Goal: Transaction & Acquisition: Book appointment/travel/reservation

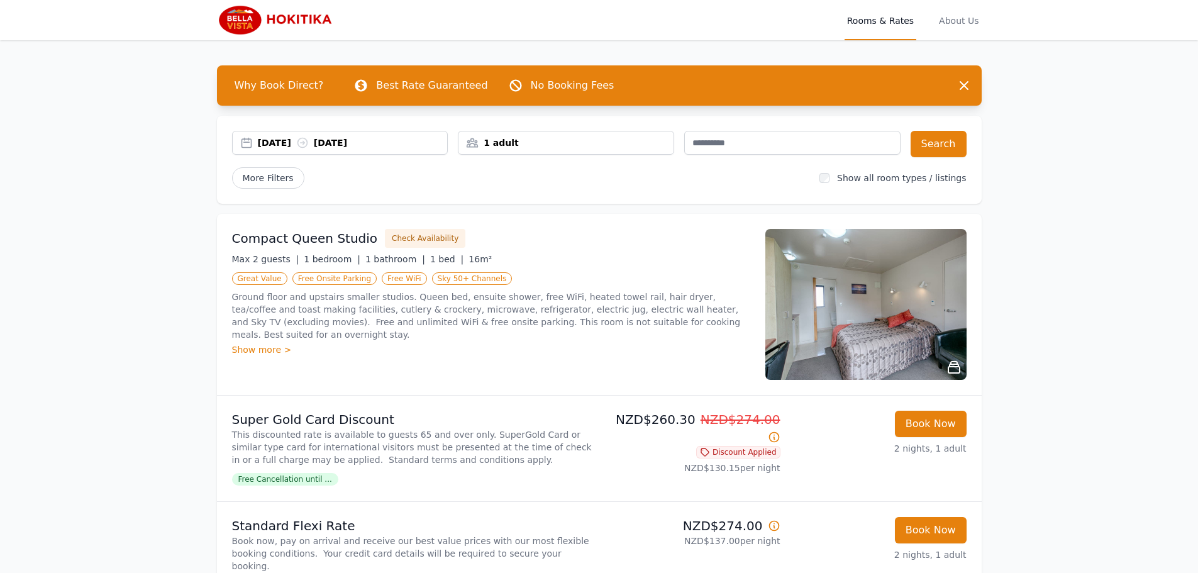
click at [257, 343] on div "Show more >" at bounding box center [491, 349] width 518 height 13
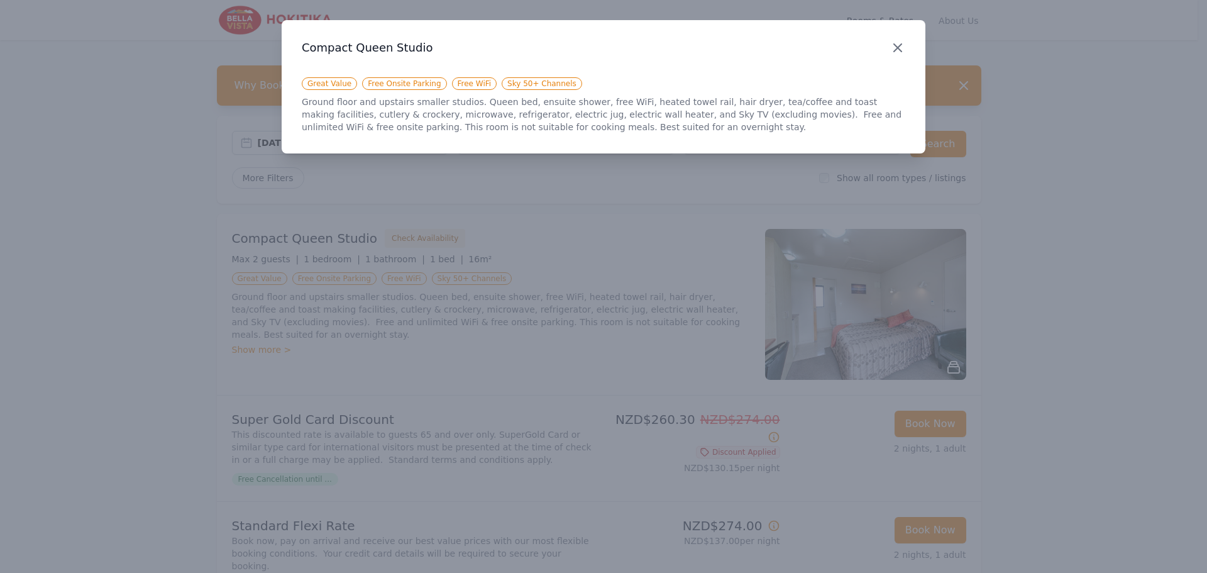
click at [901, 41] on icon "button" at bounding box center [897, 47] width 15 height 15
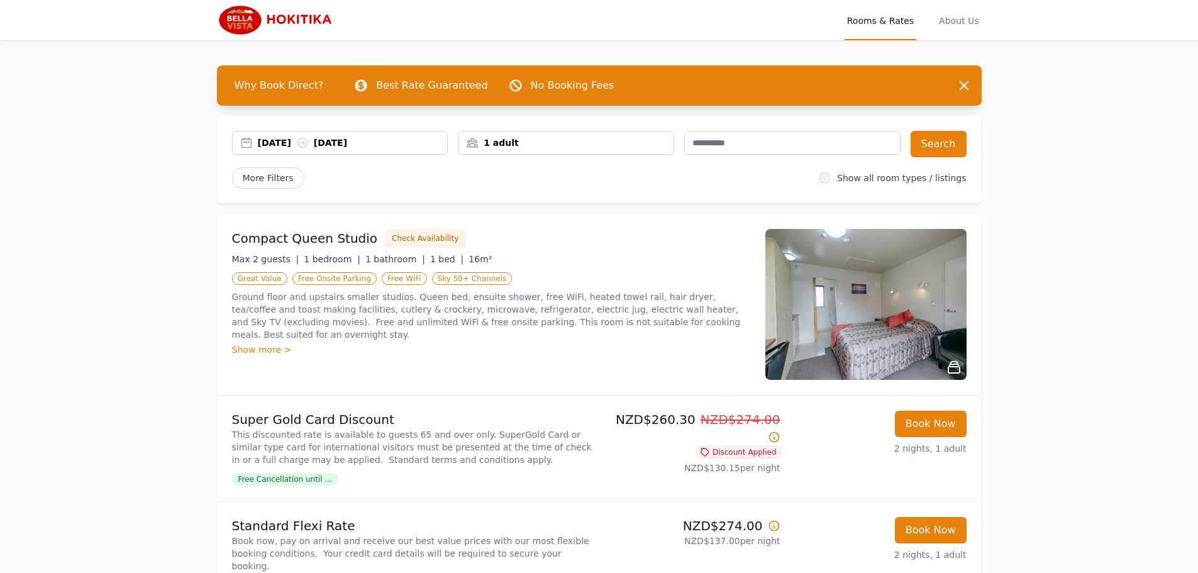
scroll to position [63, 0]
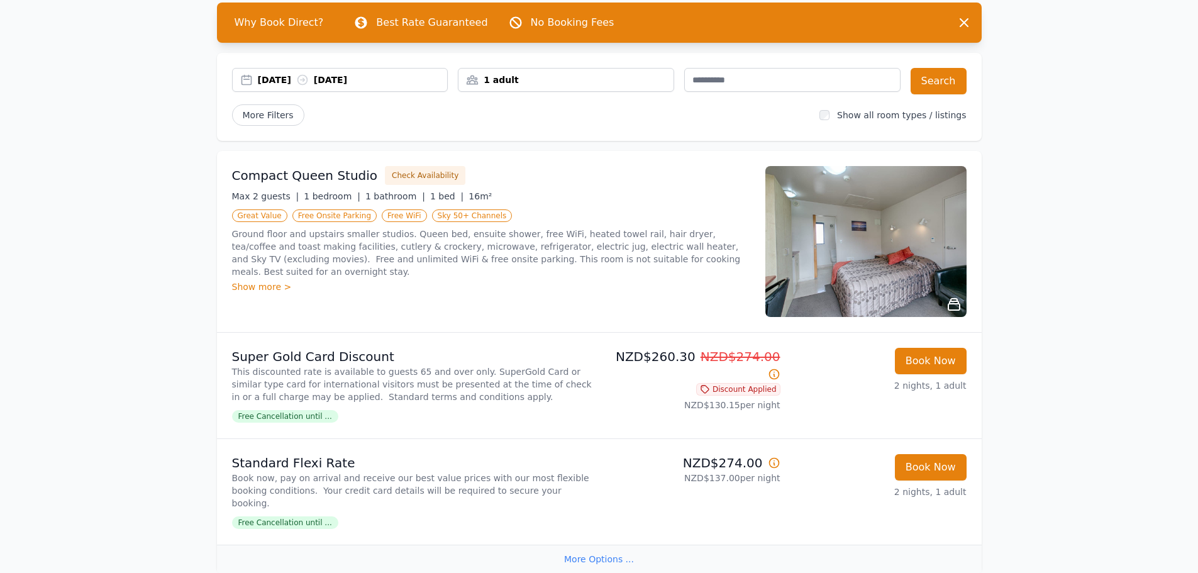
click at [252, 280] on div "Show more >" at bounding box center [491, 286] width 518 height 13
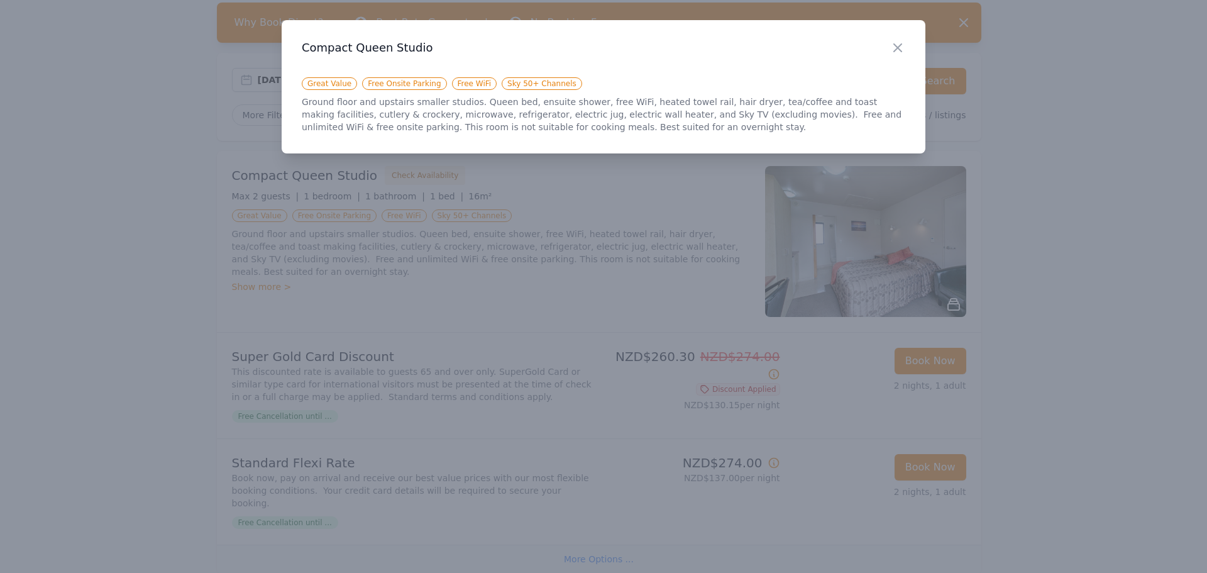
click at [903, 48] on icon "button" at bounding box center [897, 47] width 15 height 15
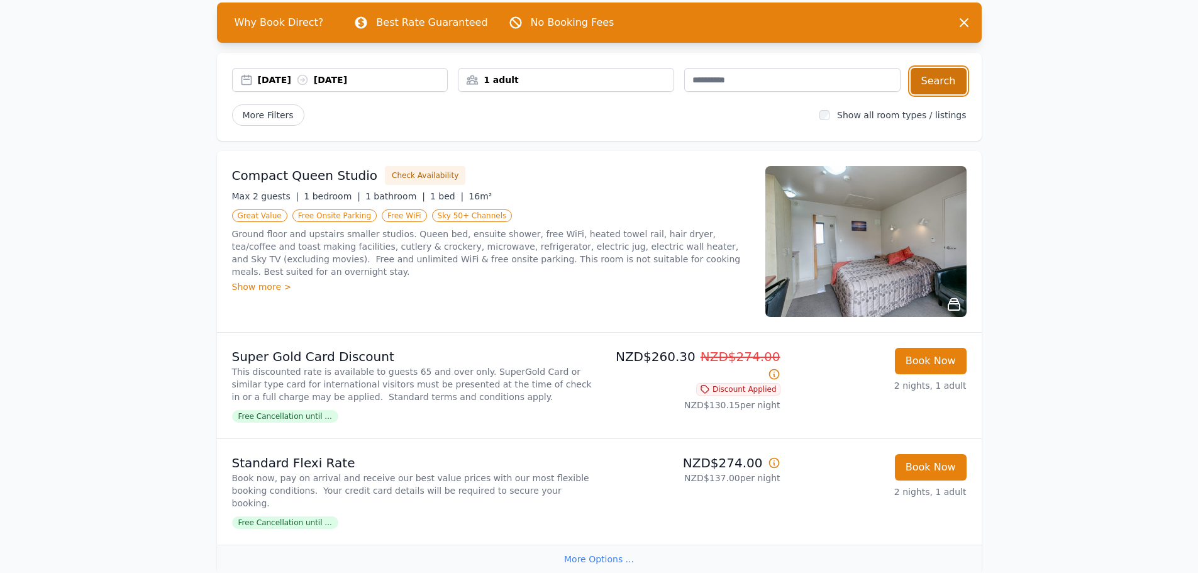
click at [951, 86] on button "Search" at bounding box center [938, 81] width 56 height 26
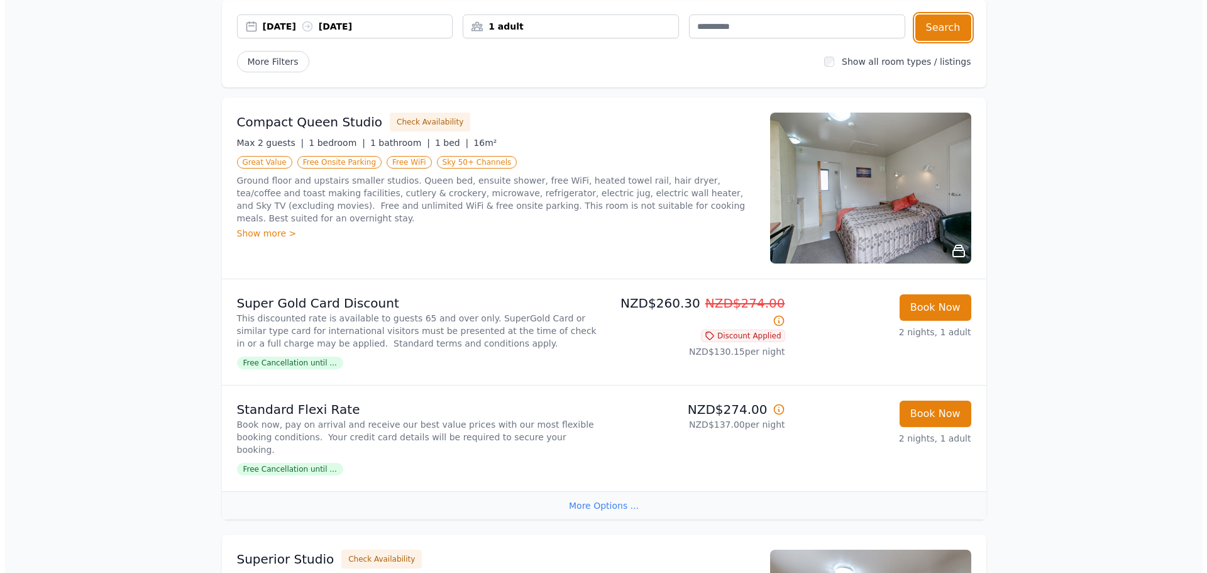
scroll to position [126, 0]
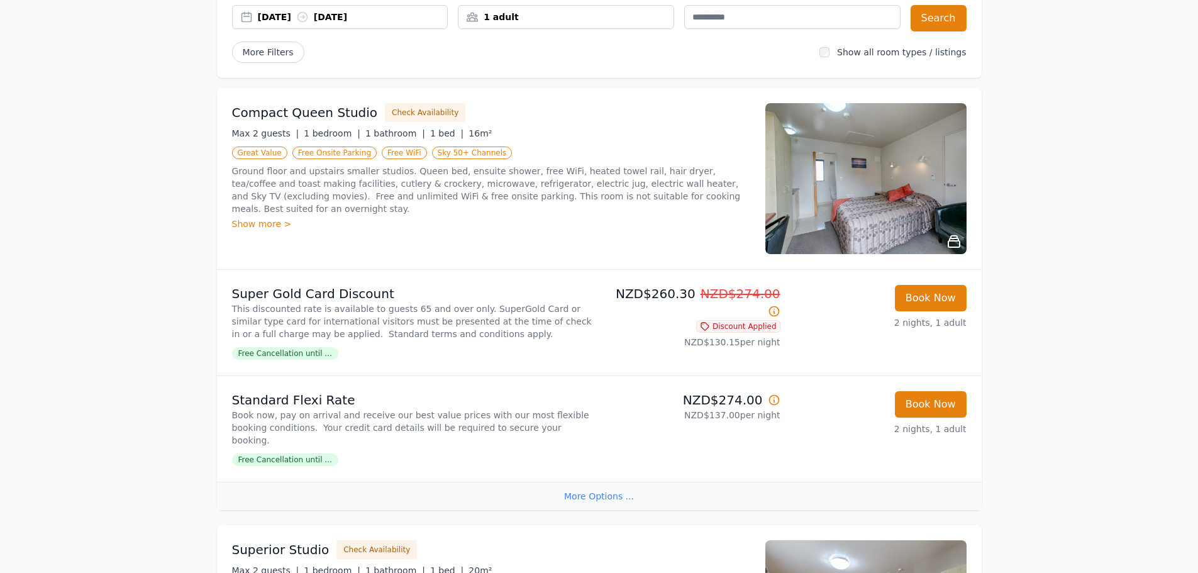
click at [264, 218] on div "Show more >" at bounding box center [491, 224] width 518 height 13
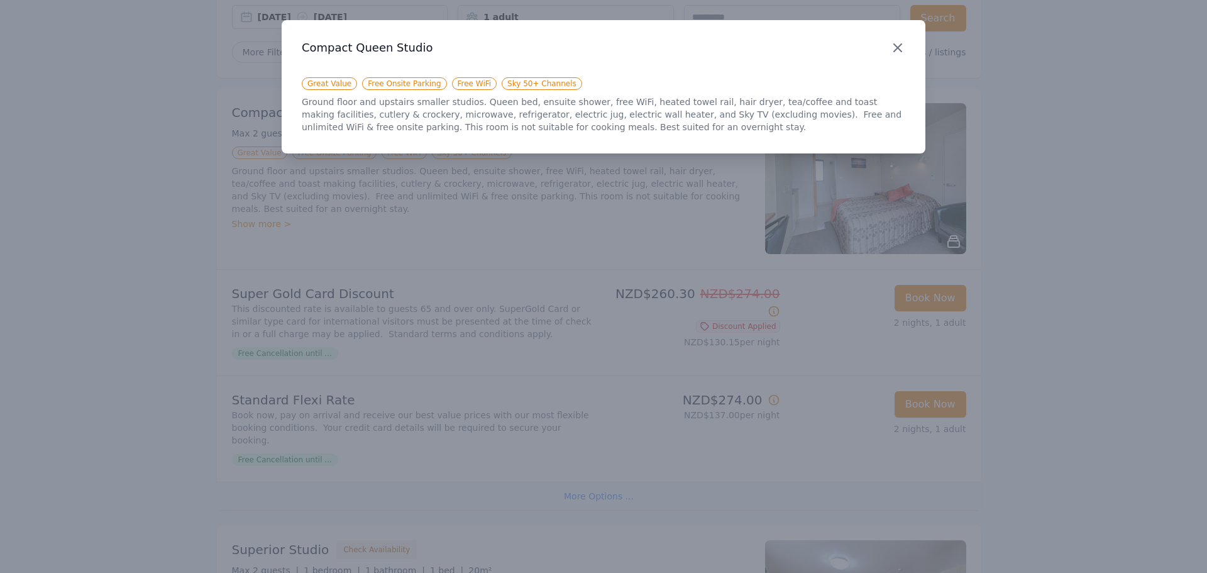
click at [895, 45] on icon "button" at bounding box center [898, 48] width 8 height 8
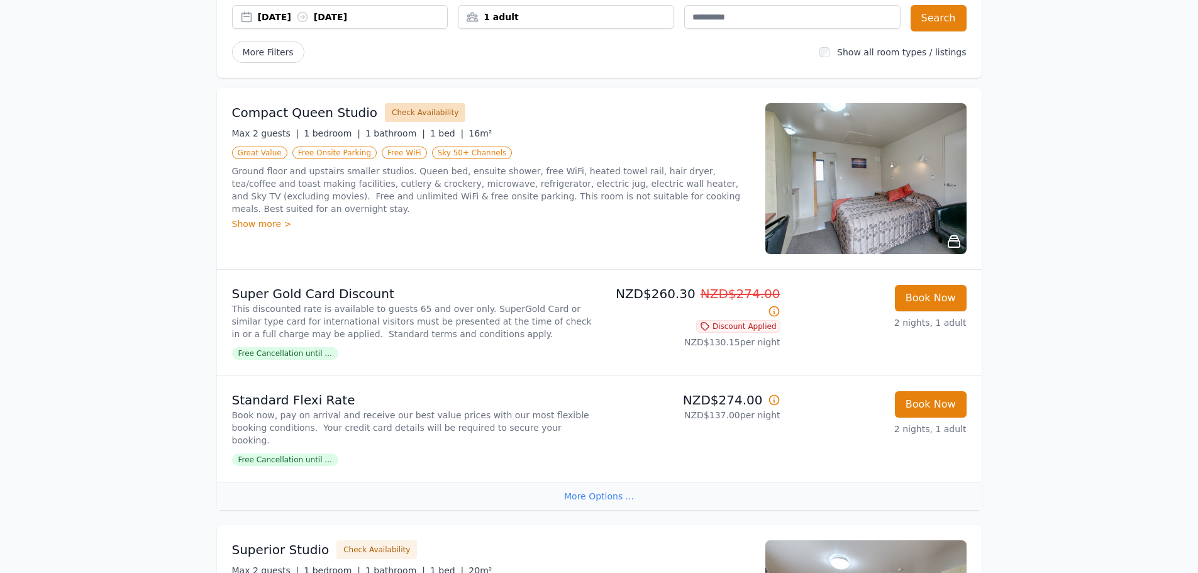
click at [406, 114] on button "Check Availability" at bounding box center [425, 112] width 80 height 19
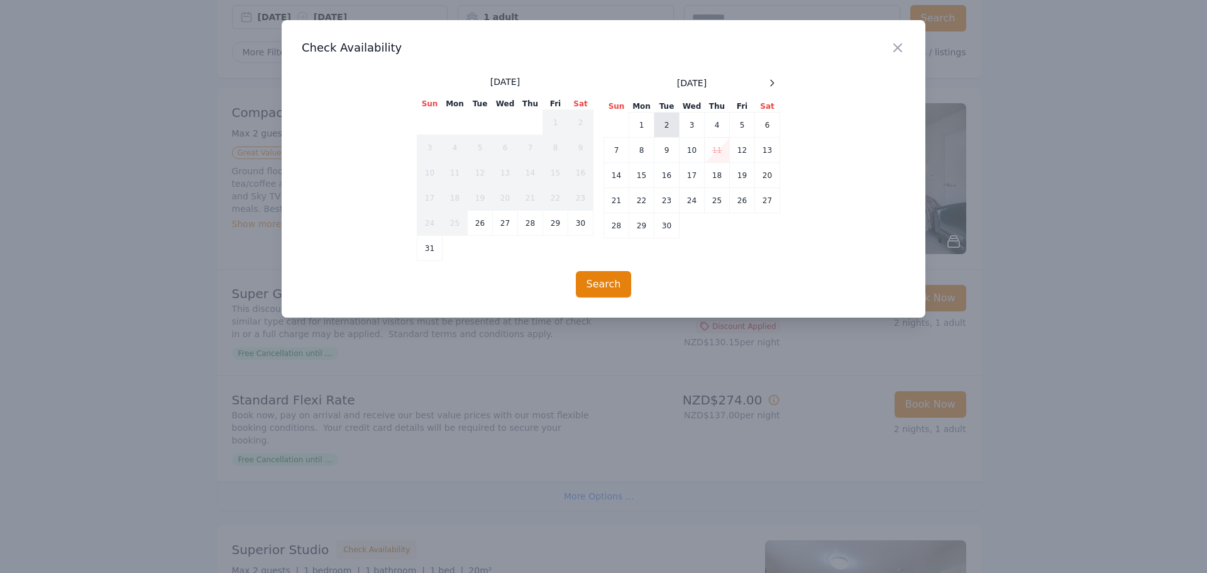
click at [669, 128] on td "2" at bounding box center [667, 125] width 25 height 25
click at [716, 123] on td "4" at bounding box center [717, 125] width 25 height 25
click at [612, 284] on button "Search" at bounding box center [604, 284] width 56 height 26
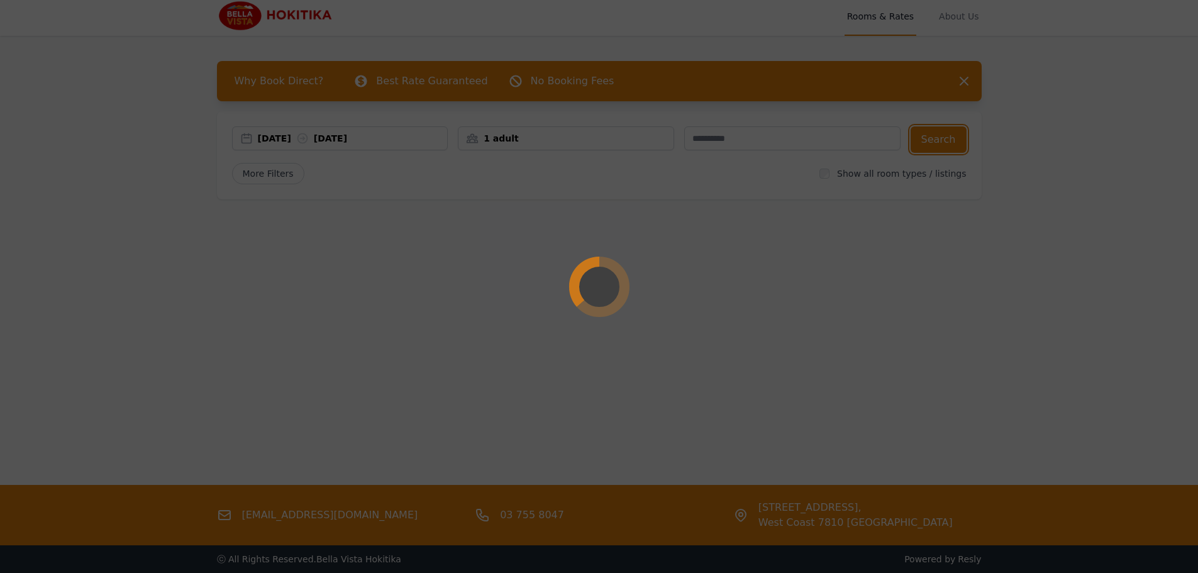
scroll to position [0, 0]
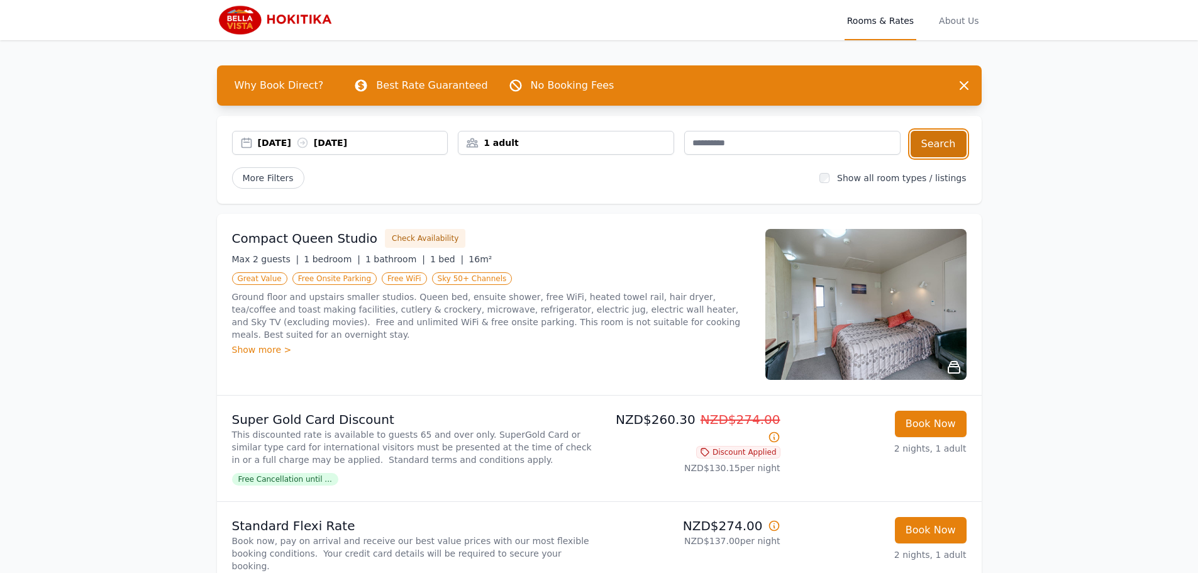
click at [939, 145] on button "Search" at bounding box center [938, 144] width 56 height 26
click at [963, 22] on span "About Us" at bounding box center [958, 20] width 45 height 40
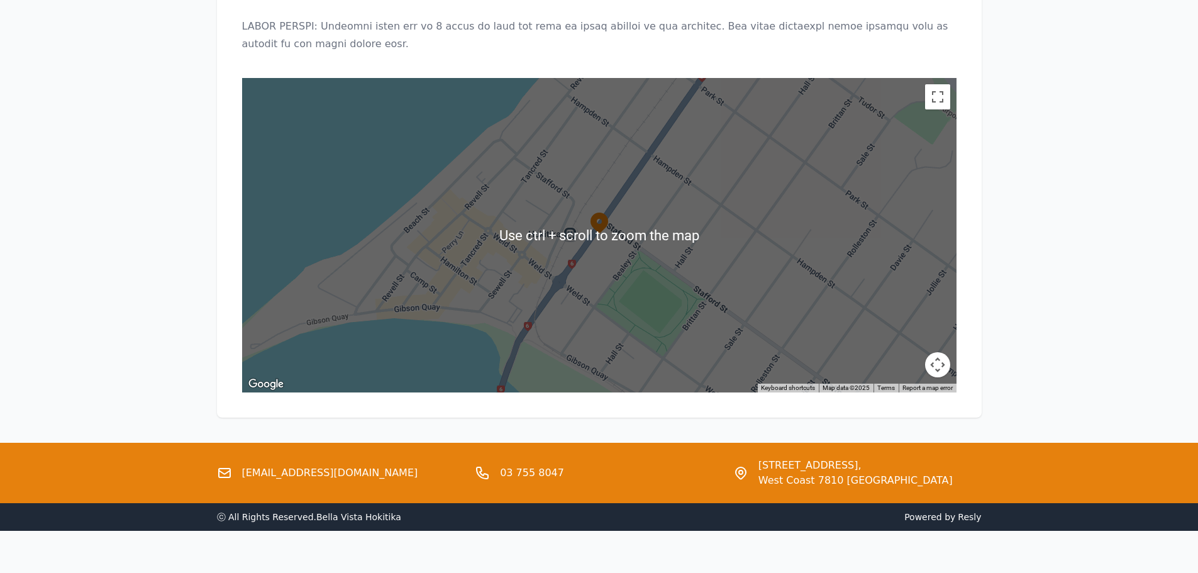
scroll to position [1095, 0]
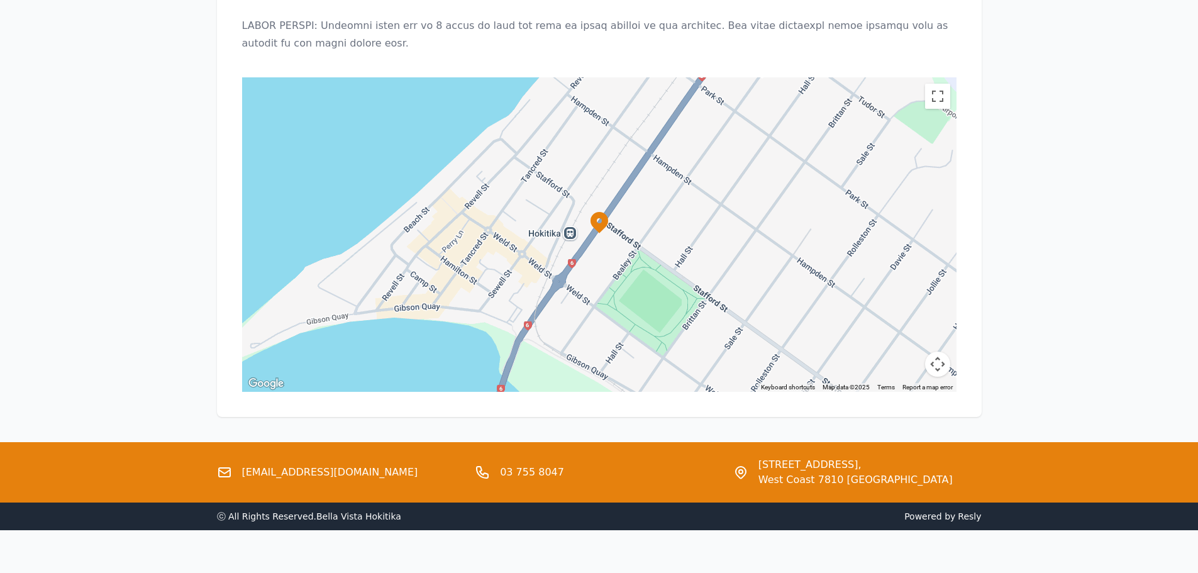
click at [517, 465] on link "03 755 8047" at bounding box center [532, 472] width 64 height 15
